Goal: Task Accomplishment & Management: Complete application form

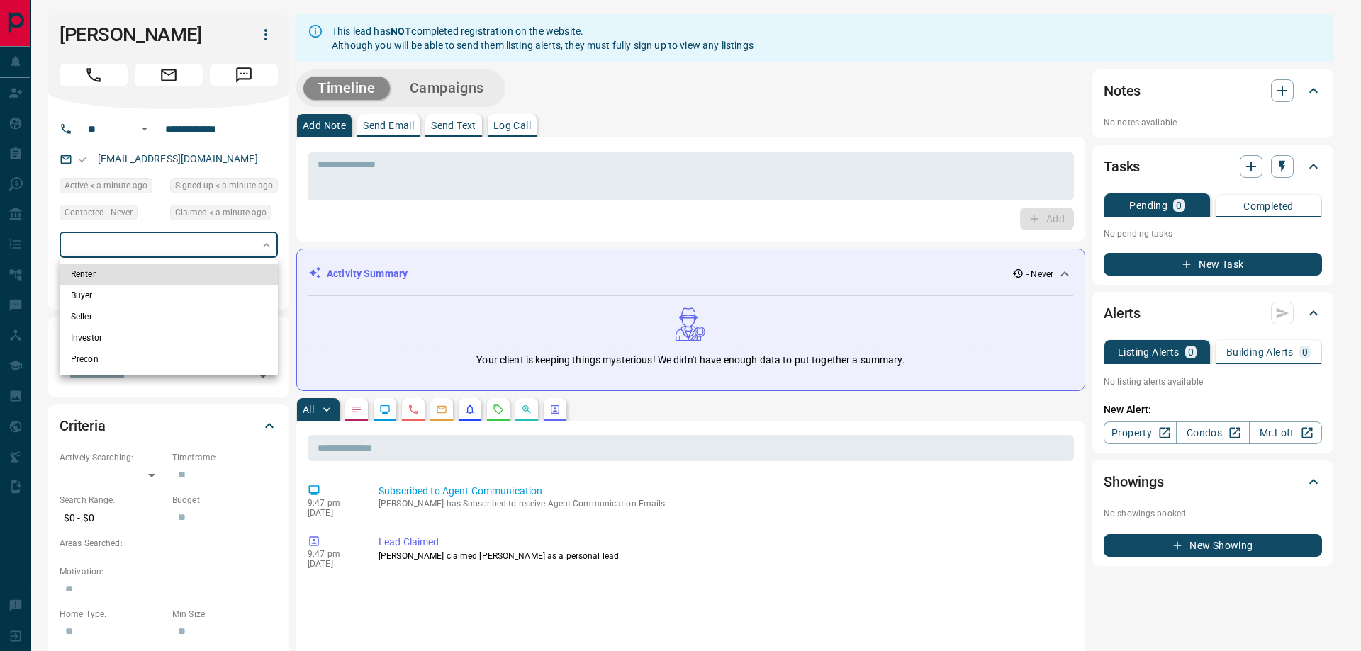
click at [183, 293] on li "Buyer" at bounding box center [169, 295] width 218 height 21
click at [181, 273] on li "Renter" at bounding box center [169, 274] width 218 height 21
click at [214, 252] on div at bounding box center [680, 325] width 1361 height 651
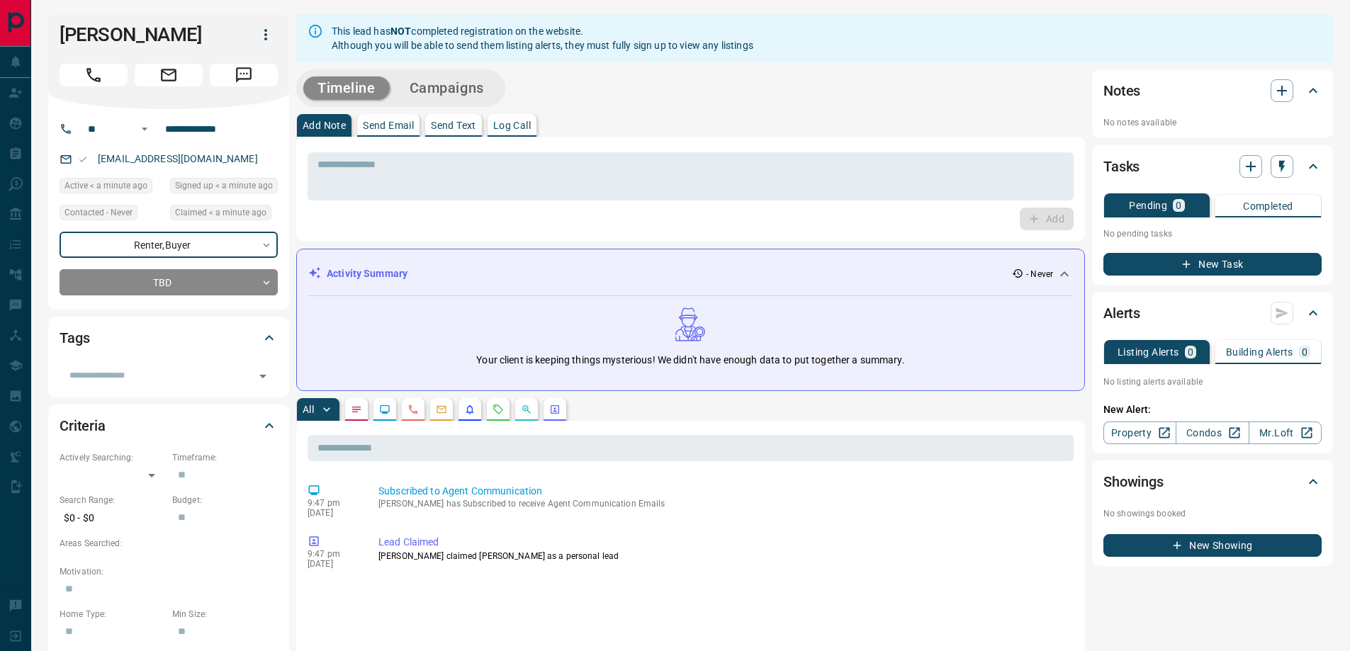
click at [206, 245] on div "Renter , Buyer" at bounding box center [169, 245] width 218 height 26
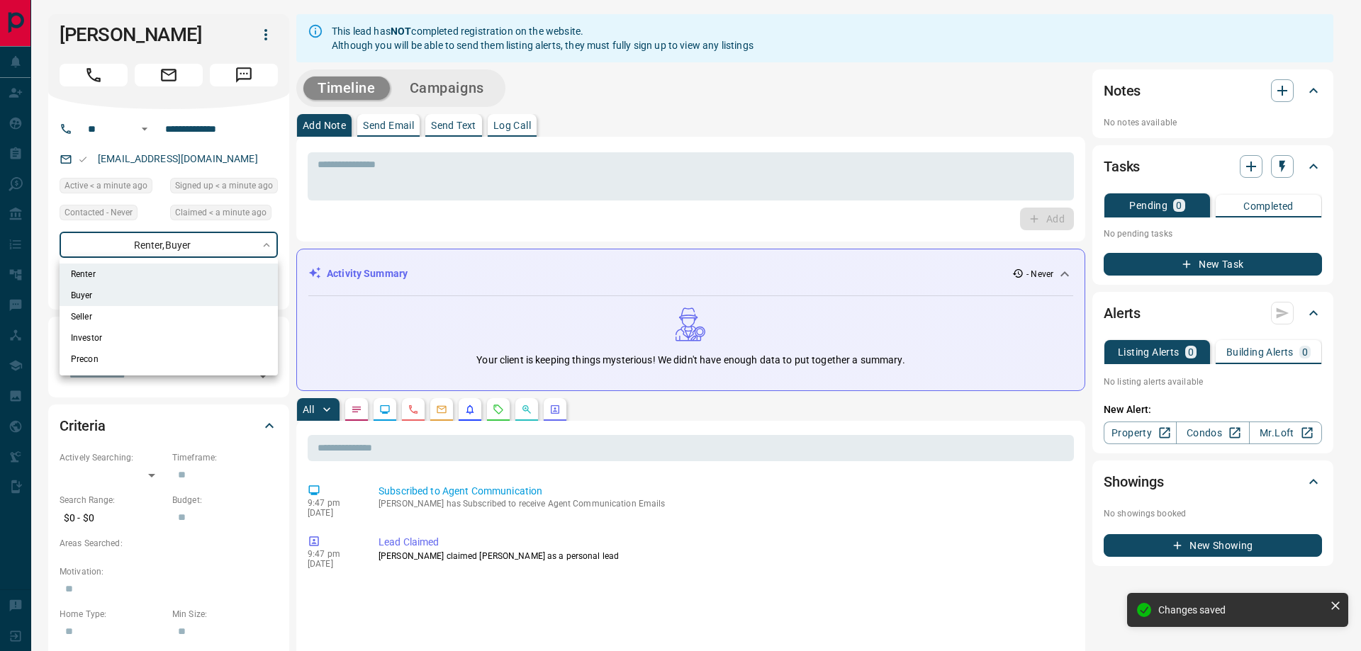
click at [139, 301] on li "Buyer" at bounding box center [169, 295] width 218 height 21
type input "**********"
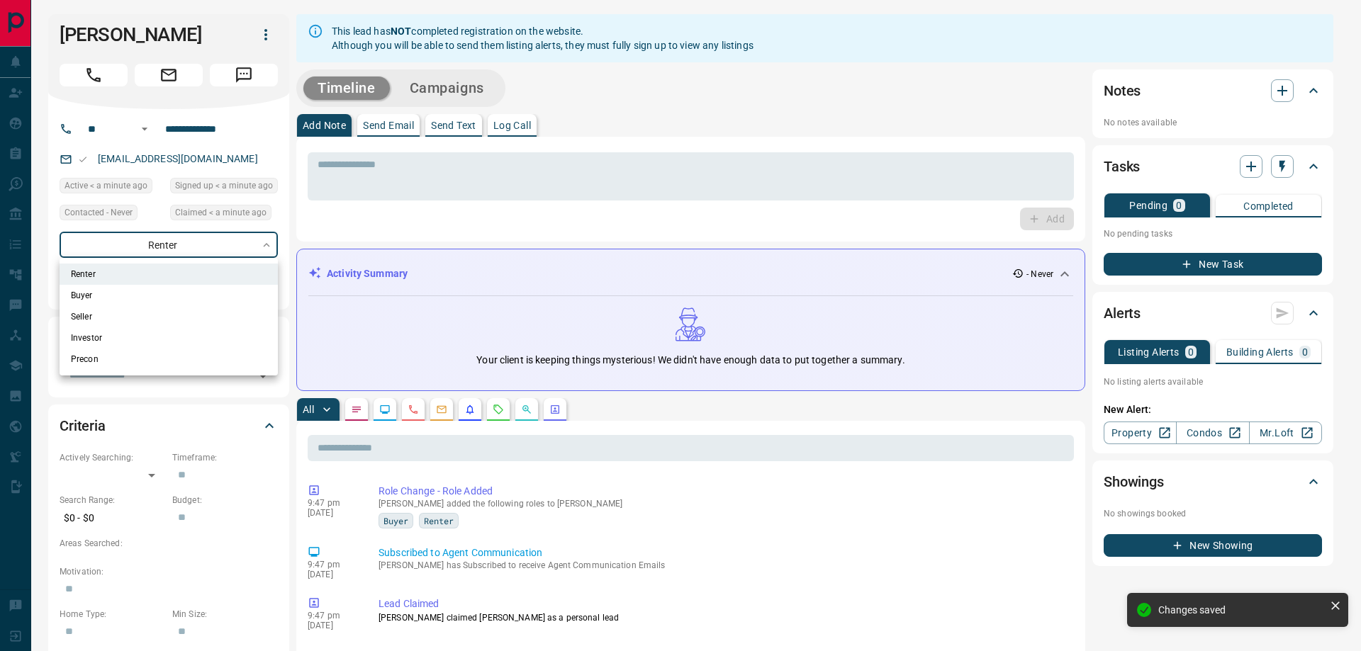
click at [362, 228] on div at bounding box center [680, 325] width 1361 height 651
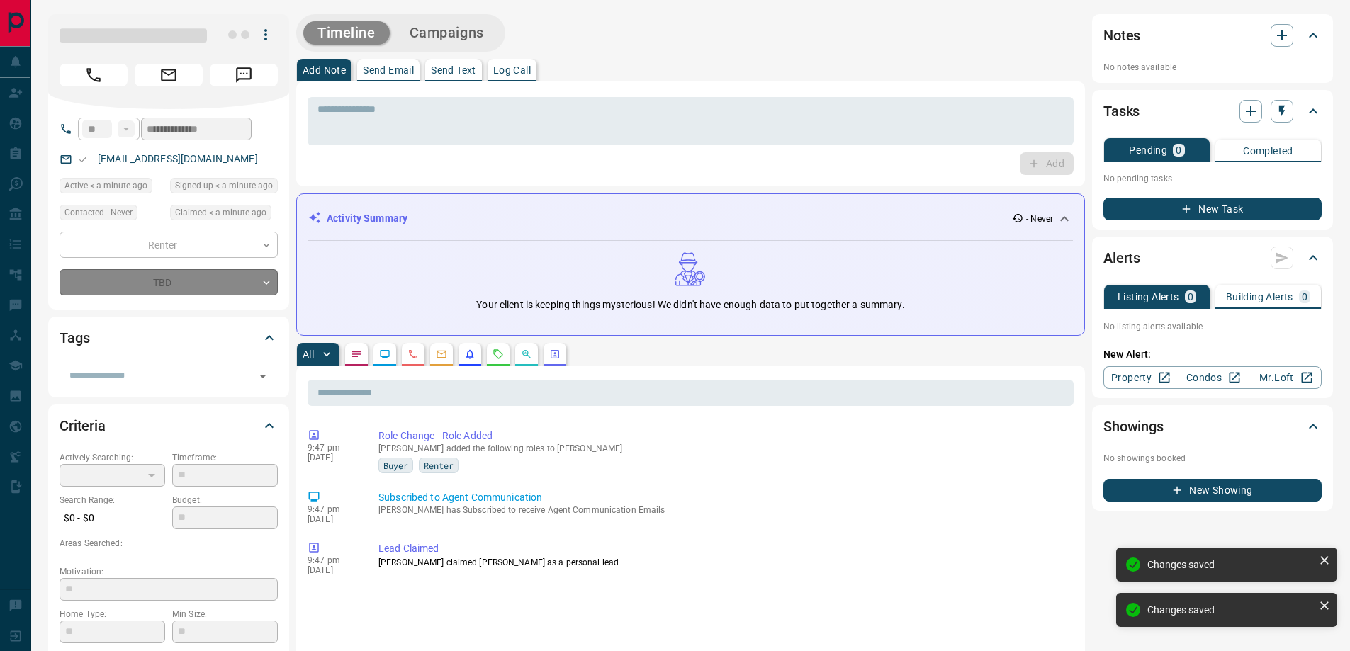
click at [183, 277] on div "TBD" at bounding box center [169, 282] width 218 height 26
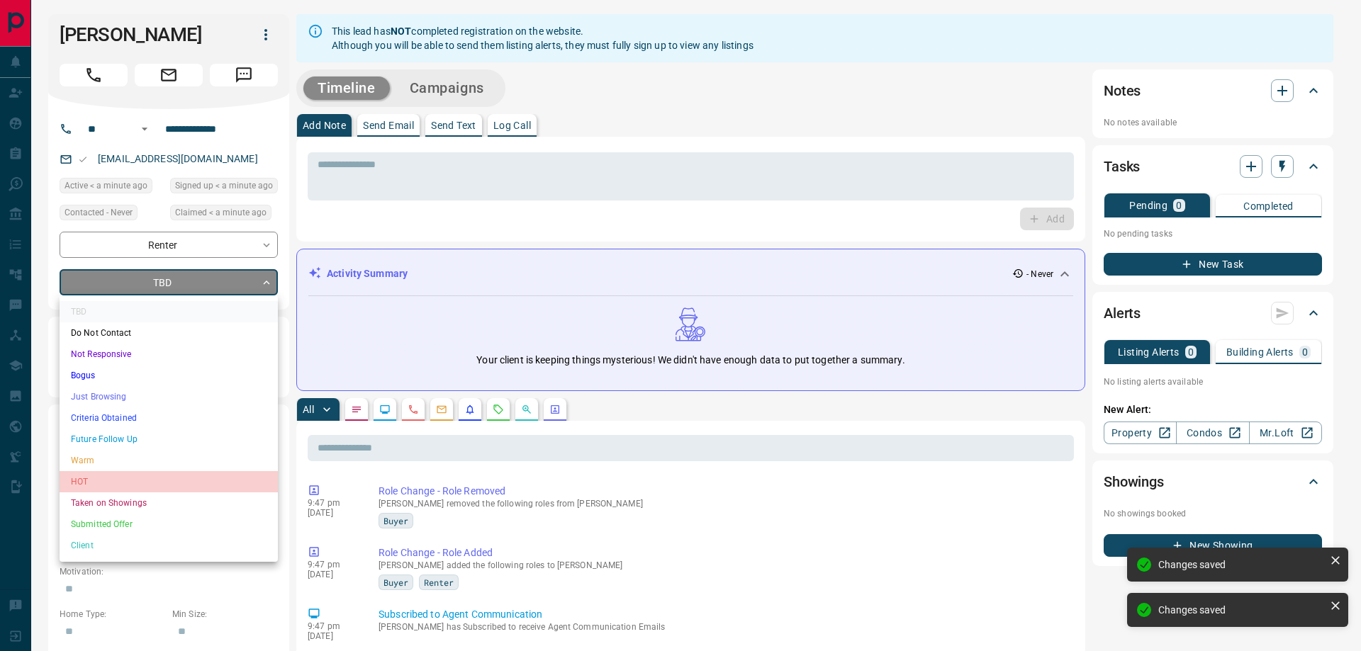
click at [152, 478] on li "HOT" at bounding box center [169, 481] width 218 height 21
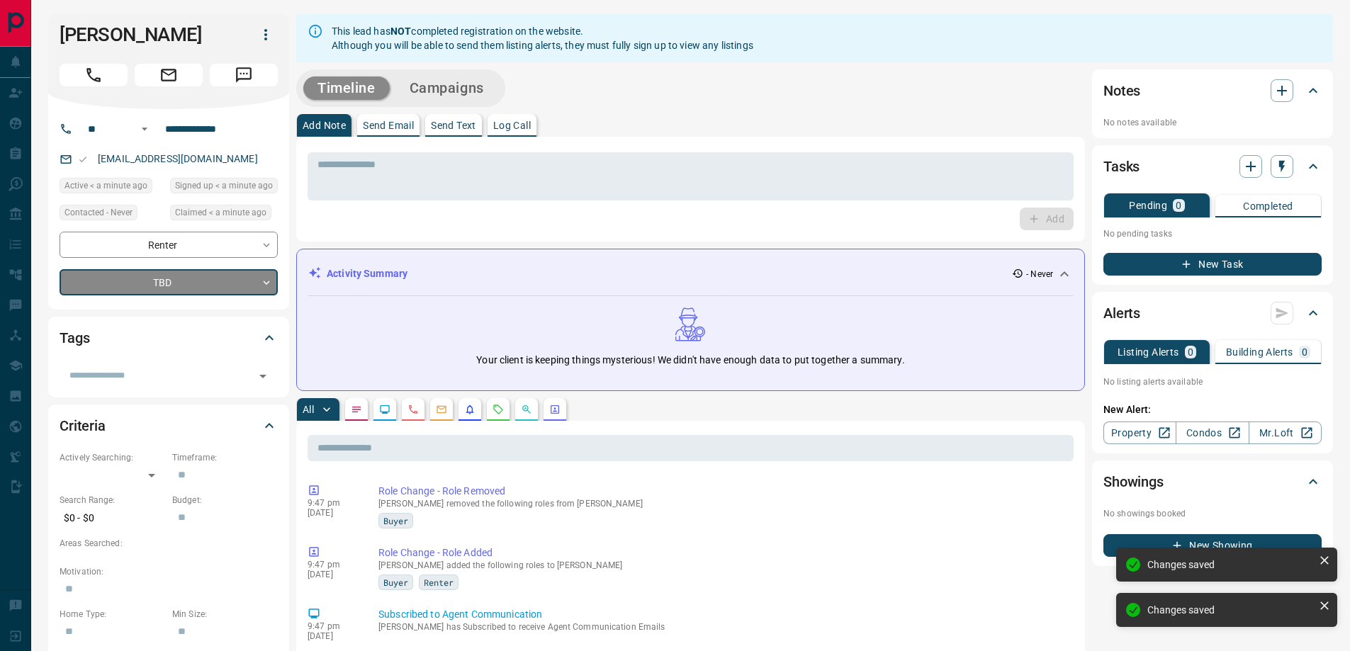
type input "*"
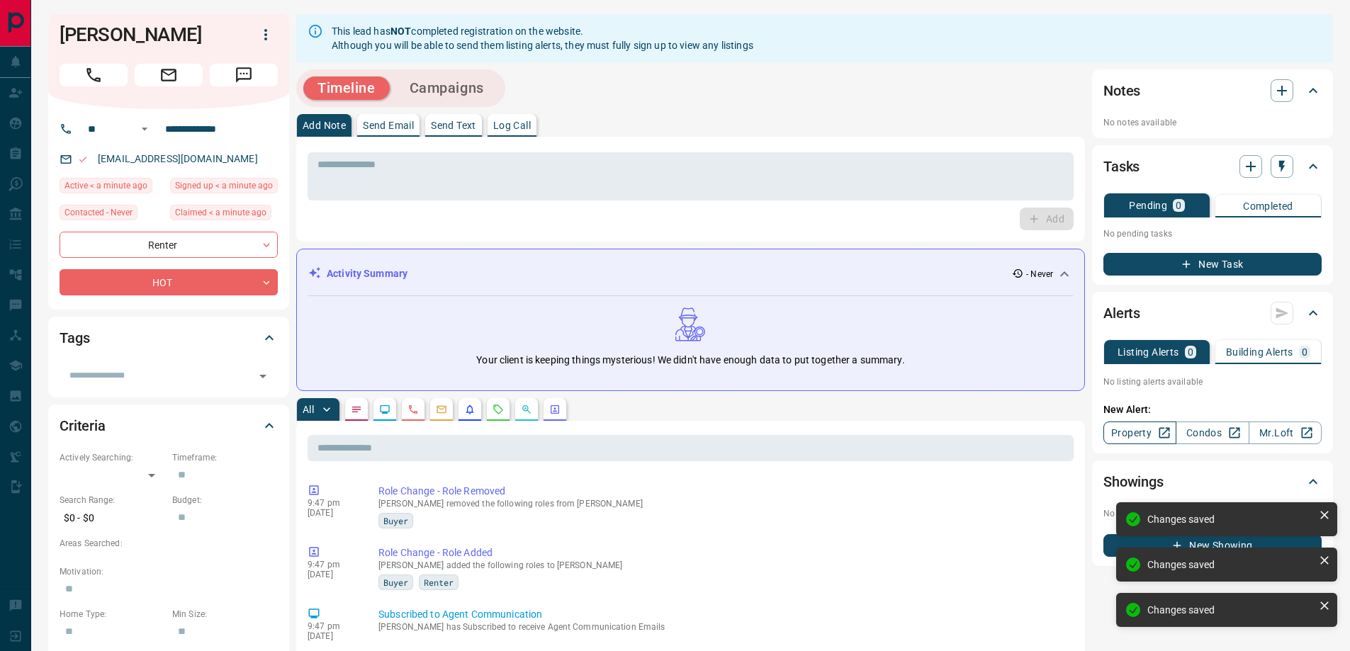
click at [1143, 430] on link "Property" at bounding box center [1140, 433] width 73 height 23
